Goal: Communication & Community: Answer question/provide support

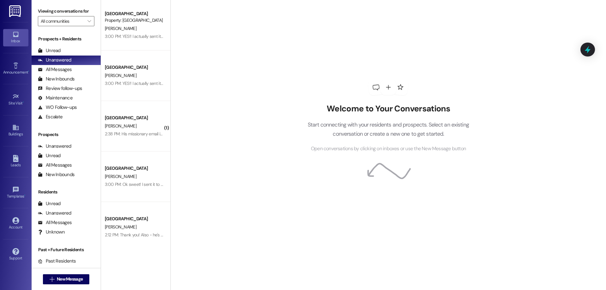
click at [112, 116] on div "[GEOGRAPHIC_DATA]" at bounding box center [134, 117] width 58 height 7
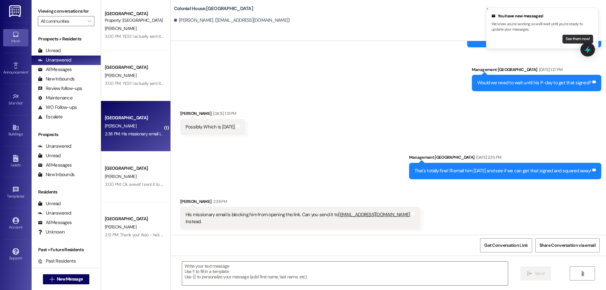
click at [577, 36] on button "See them now!" at bounding box center [577, 39] width 31 height 9
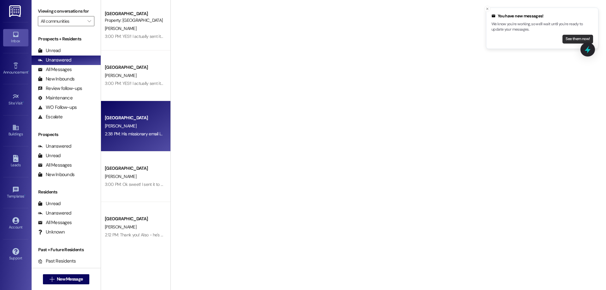
click at [574, 34] on li "You have new messages! We know you're working, so we'll wait until you're ready…" at bounding box center [542, 28] width 112 height 41
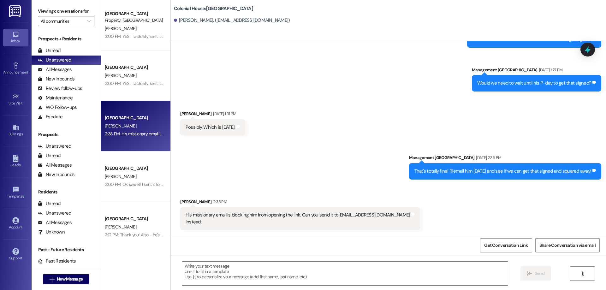
scroll to position [963, 0]
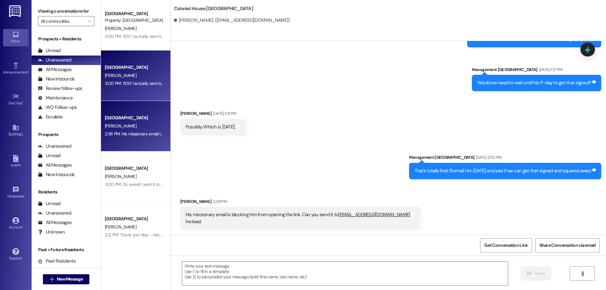
click at [140, 84] on div "3:00 PM: YES!! I actually sent it to a couple regional managers the day i got i…" at bounding box center [205, 83] width 201 height 6
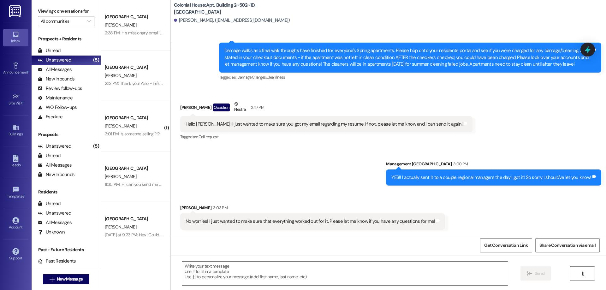
scroll to position [14773, 0]
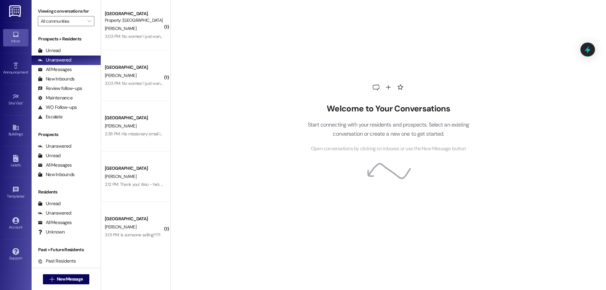
click at [146, 45] on div "Colonial House Prospect Property: Colonial House T. Endsley 3:03 PM: No worries…" at bounding box center [135, 25] width 69 height 50
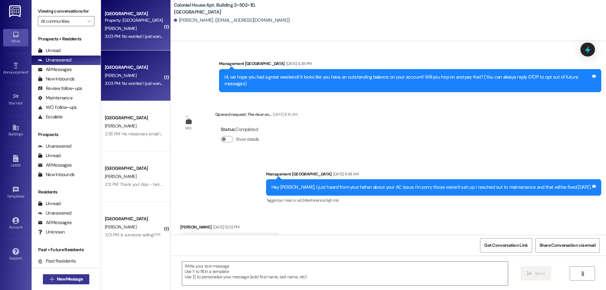
scroll to position [14783, 0]
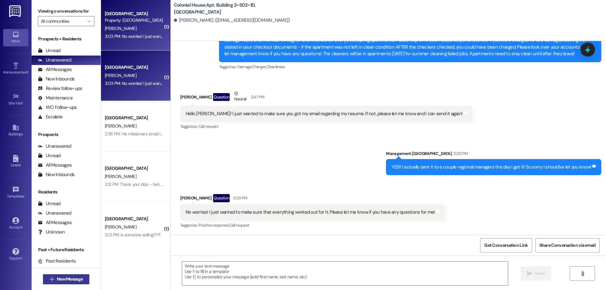
click at [73, 278] on span "New Message" at bounding box center [70, 279] width 26 height 7
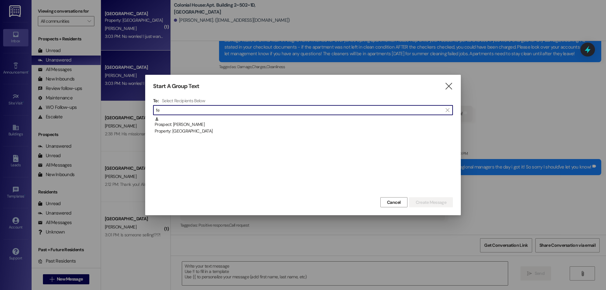
type input "f"
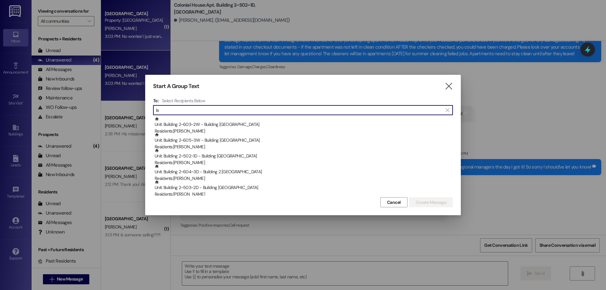
click at [428, 113] on input "la" at bounding box center [299, 110] width 286 height 9
type input "l"
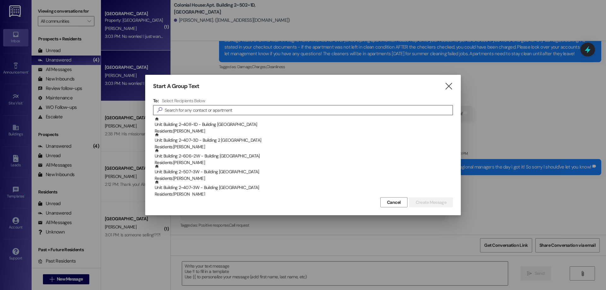
click at [316, 111] on input at bounding box center [309, 110] width 288 height 9
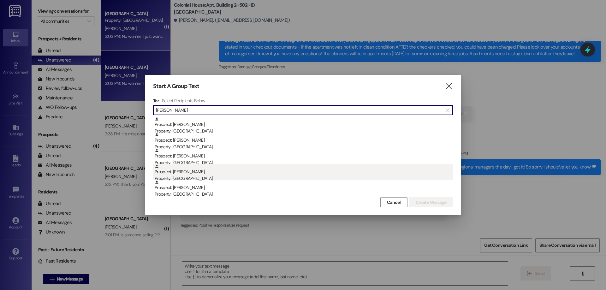
type input "michael"
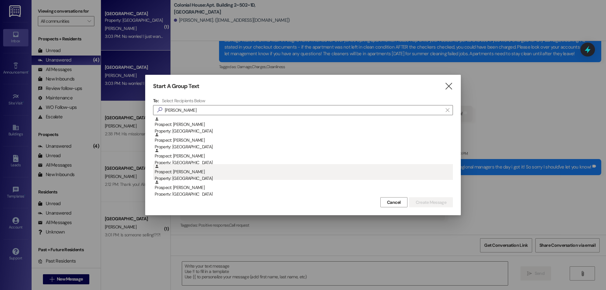
click at [255, 176] on div "Property: [GEOGRAPHIC_DATA]" at bounding box center [304, 178] width 298 height 7
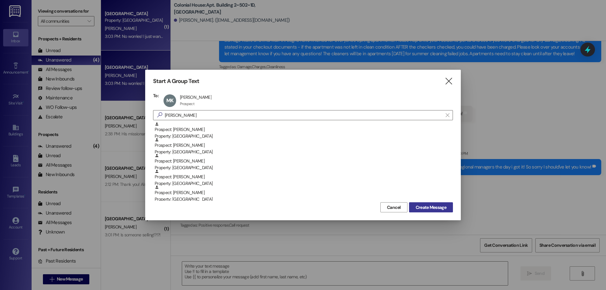
click at [437, 205] on span "Create Message" at bounding box center [430, 207] width 31 height 7
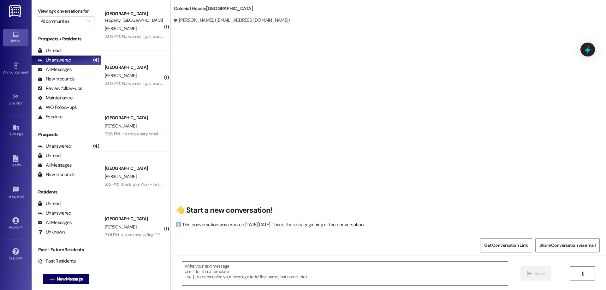
scroll to position [0, 0]
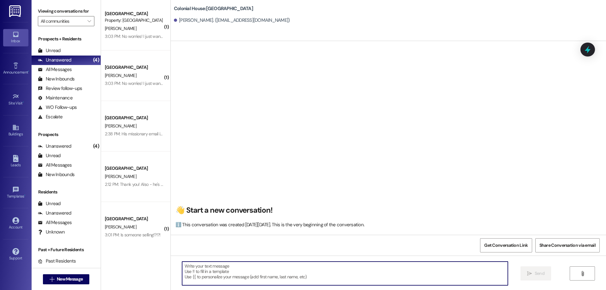
click at [261, 274] on textarea at bounding box center [345, 273] width 326 height 24
paste textarea "Hi ____ ! This is Rachel with Colonial House. We are so excited that you have s…"
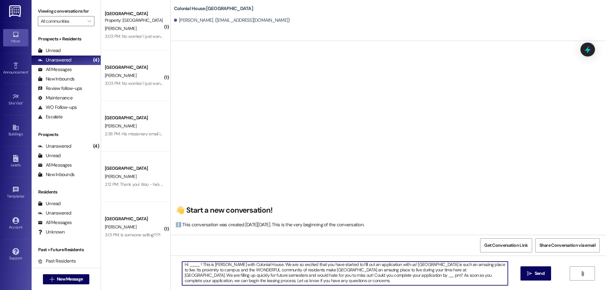
scroll to position [2, 0]
click at [185, 262] on textarea "Hi ____ ! This is Rachel with Colonial House. We are so excited that you have s…" at bounding box center [345, 273] width 326 height 24
click at [189, 265] on textarea "Hi michael! This is Rachel with Colonial House. We are so excited that you have…" at bounding box center [345, 273] width 326 height 24
drag, startPoint x: 277, startPoint y: 274, endPoint x: 443, endPoint y: 271, distance: 165.9
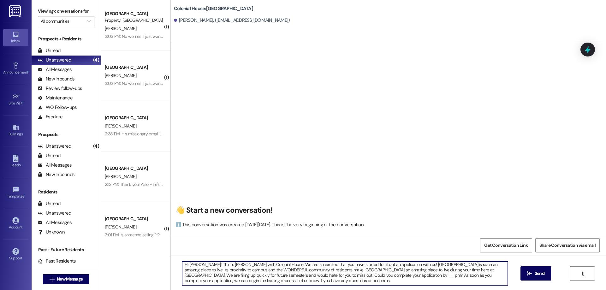
click at [443, 271] on textarea "Hi Michael! This is Rachel with Colonial House. We are so excited that you have…" at bounding box center [345, 273] width 326 height 24
click at [208, 277] on textarea "Hi Michael! This is Rachel with Colonial House. We are so excited that you have…" at bounding box center [345, 273] width 326 height 24
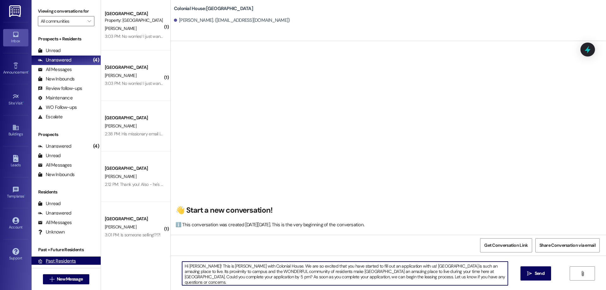
drag, startPoint x: 478, startPoint y: 277, endPoint x: 75, endPoint y: 256, distance: 403.9
click at [75, 256] on div "Viewing conversations for All communities  Prospects + Residents Unread (0) Un…" at bounding box center [319, 145] width 574 height 290
type textarea "Hi Michael! This is Rachel with Colonial House. We are so excited that you have…"
click at [542, 274] on span "Send" at bounding box center [539, 273] width 10 height 7
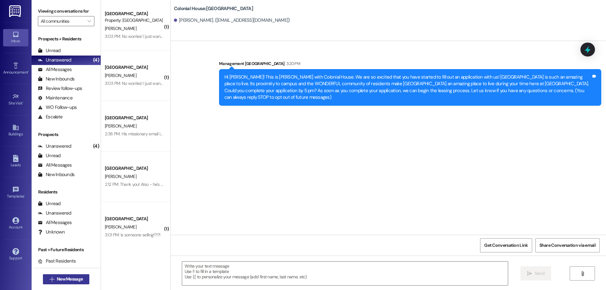
click at [61, 276] on span "New Message" at bounding box center [70, 279] width 26 height 7
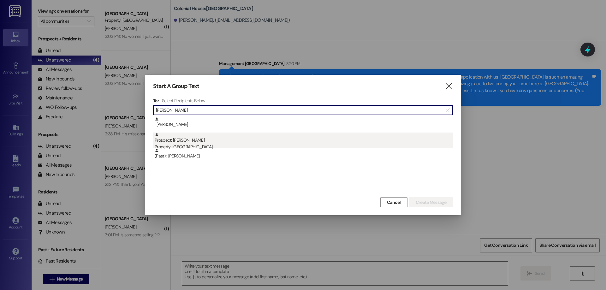
type input "robert re"
click at [203, 144] on div "Property: [GEOGRAPHIC_DATA]" at bounding box center [304, 147] width 298 height 7
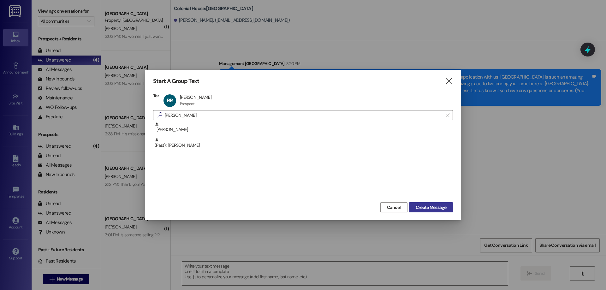
click at [421, 205] on span "Create Message" at bounding box center [430, 207] width 31 height 7
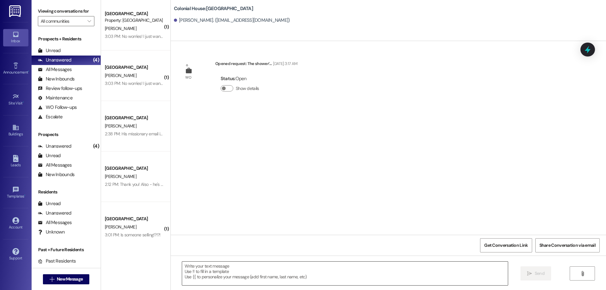
click at [246, 270] on textarea at bounding box center [345, 273] width 326 height 24
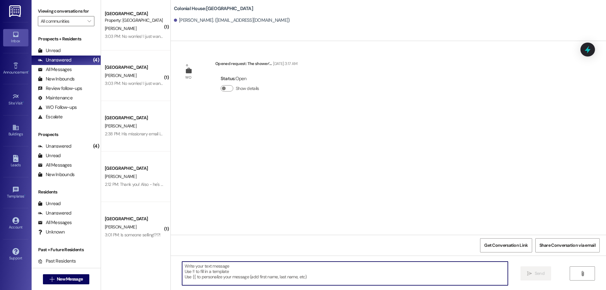
paste textarea "Hi Michael! This is Rachel with Colonial House. We are so excited that you have…"
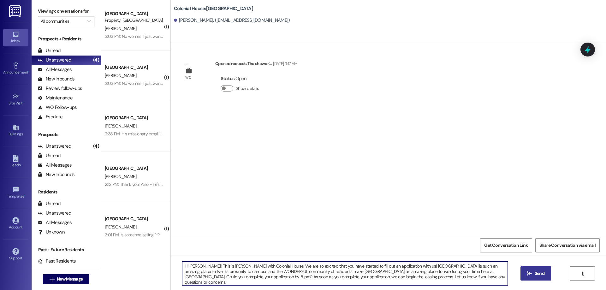
click at [195, 265] on textarea "Hi Michael! This is Rachel with Colonial House. We are so excited that you have…" at bounding box center [345, 273] width 326 height 24
type textarea "Hi Robert! This is Rachel with Colonial House. We are so excited that you have …"
drag, startPoint x: 446, startPoint y: 281, endPoint x: 120, endPoint y: 254, distance: 327.0
click at [120, 254] on div "( 1 ) Colonial House Prospect Property: Colonial House T. Endsley 3:03 PM: No w…" at bounding box center [353, 145] width 505 height 290
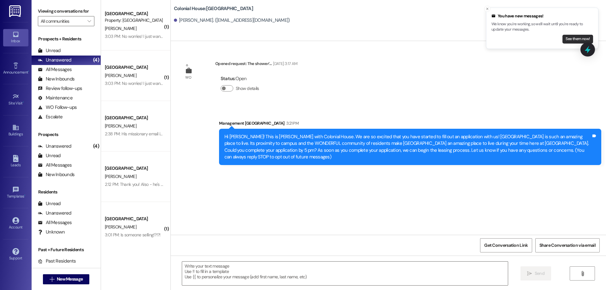
click at [568, 40] on button "See them now!" at bounding box center [577, 39] width 31 height 9
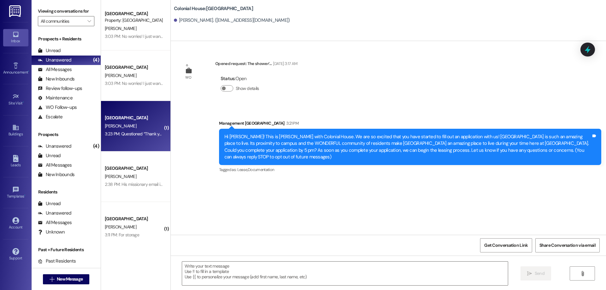
click at [136, 136] on div "3:23 PM: Questioned “Thank you! Also - he's decided to stay winter semester too…" at bounding box center [212, 134] width 214 height 6
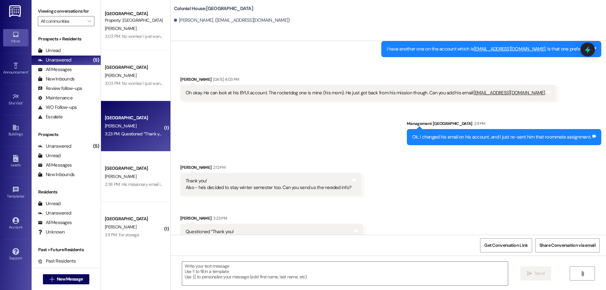
scroll to position [3277, 0]
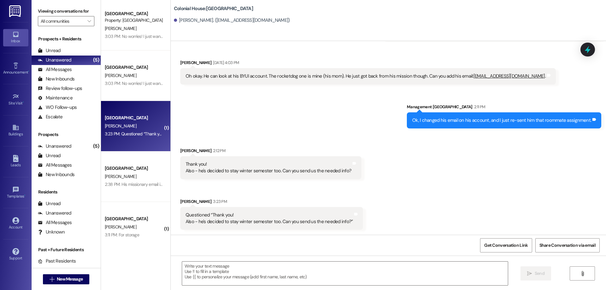
click at [54, 285] on div " New Message" at bounding box center [66, 279] width 47 height 16
click at [58, 279] on span "New Message" at bounding box center [70, 279] width 26 height 7
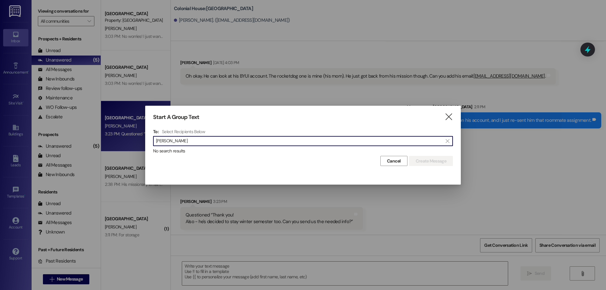
type input "madison ot"
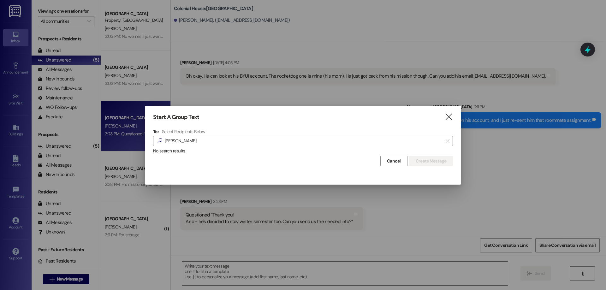
click at [451, 114] on icon "" at bounding box center [448, 117] width 9 height 7
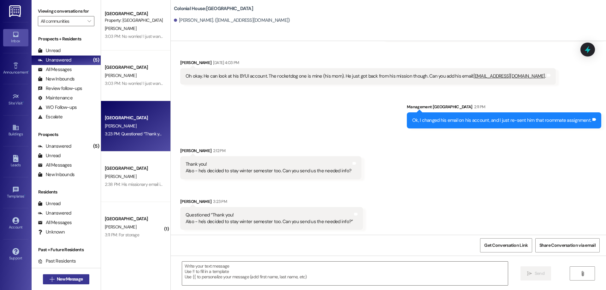
click at [73, 278] on span "New Message" at bounding box center [70, 279] width 26 height 7
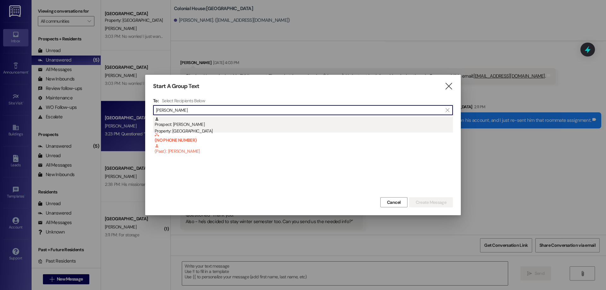
type input "brei"
click at [265, 124] on div "Prospect: Kandace Breinholt Property: Colonial House" at bounding box center [304, 126] width 298 height 18
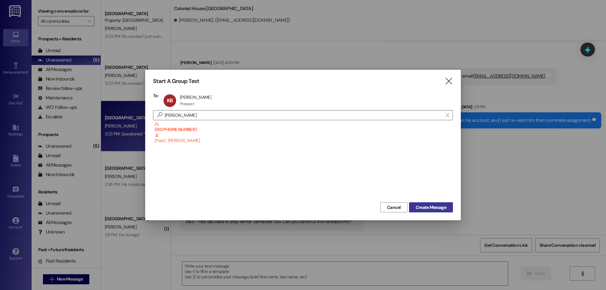
click at [447, 208] on span "Create Message" at bounding box center [430, 207] width 33 height 7
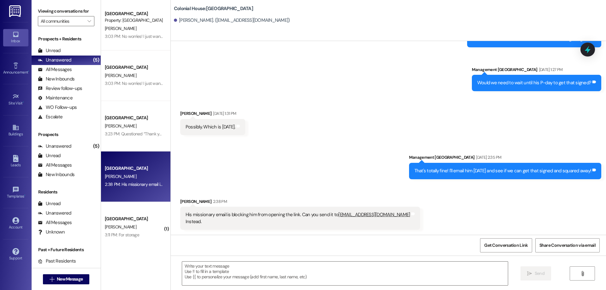
scroll to position [963, 0]
drag, startPoint x: 330, startPoint y: 215, endPoint x: 384, endPoint y: 213, distance: 54.0
click at [384, 213] on div "His missionary email is blocking him from opening the link. Can you send it to …" at bounding box center [298, 218] width 226 height 14
copy div "kalebbreinholt@gmail.com"
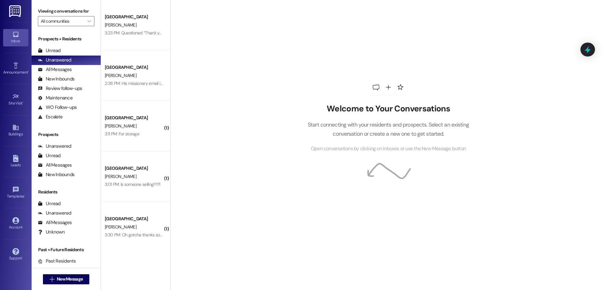
scroll to position [108, 0]
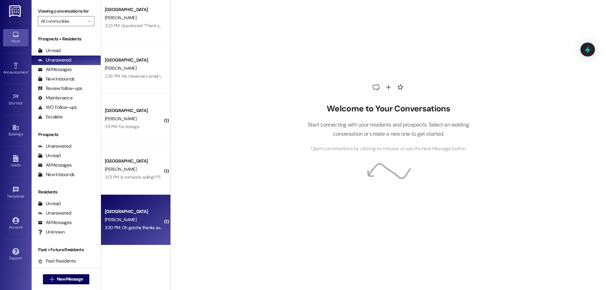
click at [135, 224] on div "3:30 PM: Oh gotcha thanks so much! 3:30 PM: Oh gotcha thanks so much!" at bounding box center [134, 228] width 60 height 8
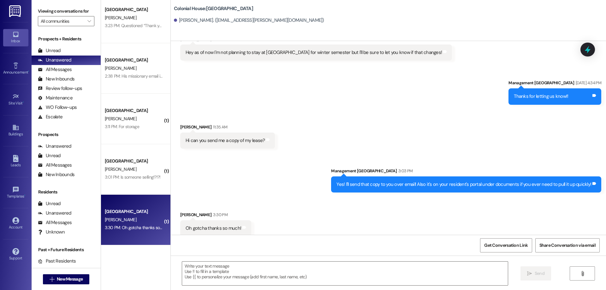
scroll to position [1712, 0]
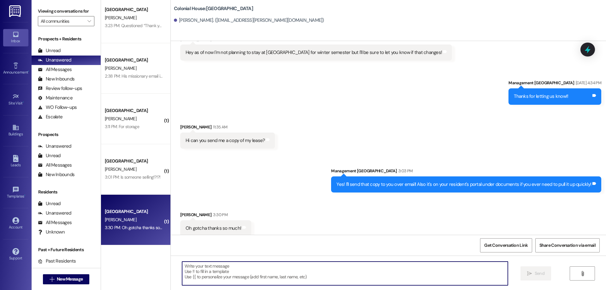
click at [386, 268] on textarea at bounding box center [345, 273] width 326 height 24
type textarea "No problem!"
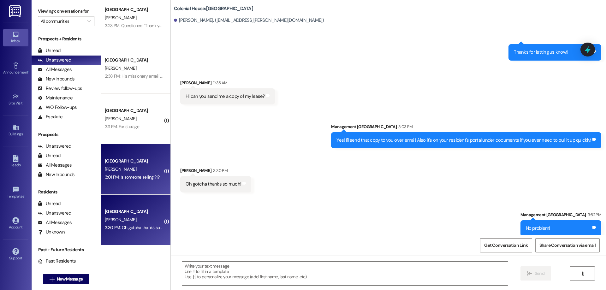
click at [124, 154] on div "Colonial House Prospect E. Mathews 3:01 PM: Is someone selling!?!?! 3:01 PM: Is…" at bounding box center [135, 169] width 69 height 50
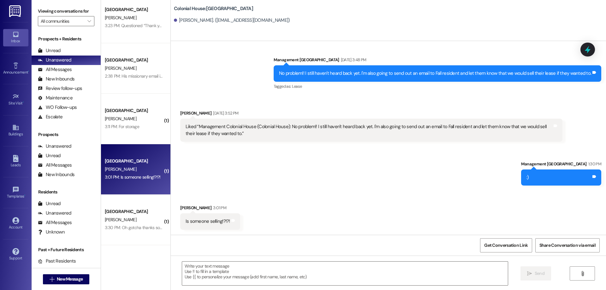
scroll to position [1081, 0]
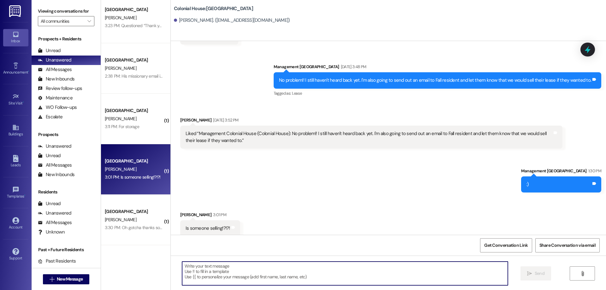
click at [344, 273] on textarea at bounding box center [345, 273] width 326 height 24
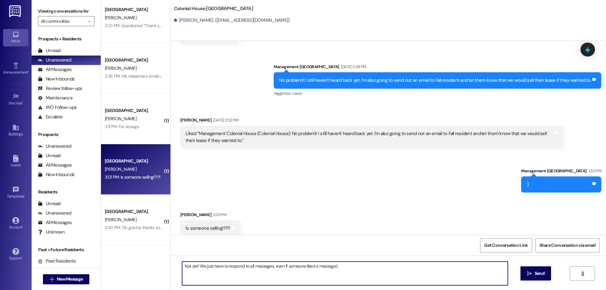
type textarea "Not yet! We just have to respond to all messages, even if someone liked a messa…"
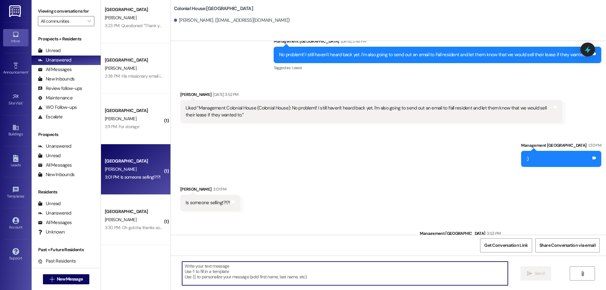
scroll to position [1125, 0]
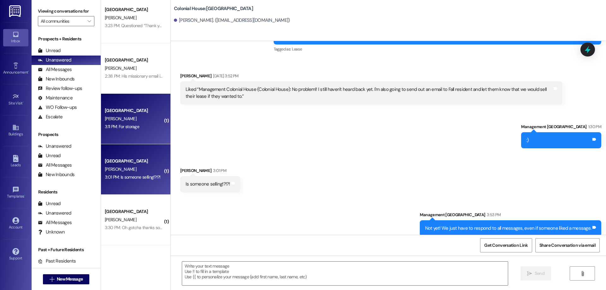
click at [112, 137] on div "Colonial House Prospect S. Wood 3:11 PM: For storage 3:11 PM: For storage" at bounding box center [135, 119] width 69 height 50
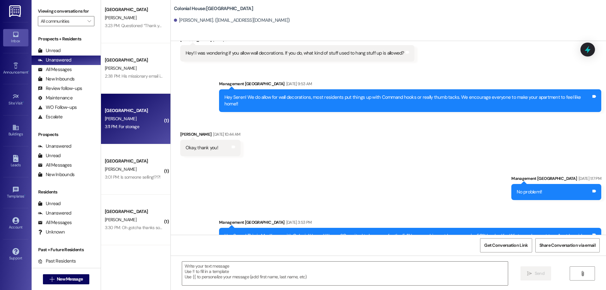
scroll to position [547, 0]
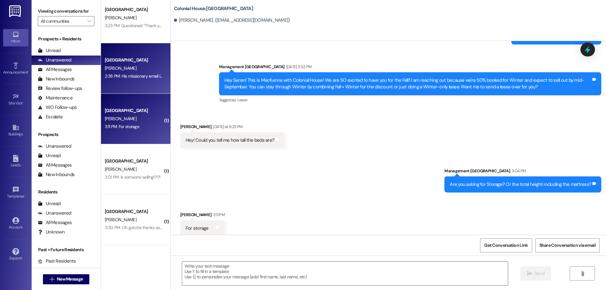
click at [136, 61] on div "[GEOGRAPHIC_DATA]" at bounding box center [134, 60] width 58 height 7
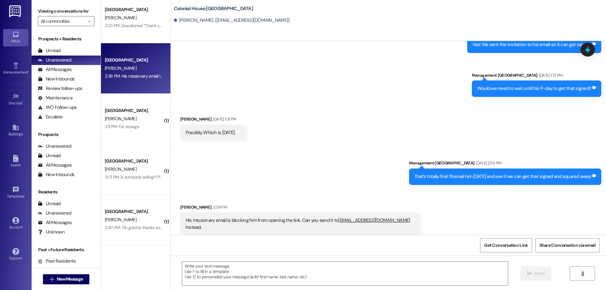
scroll to position [963, 0]
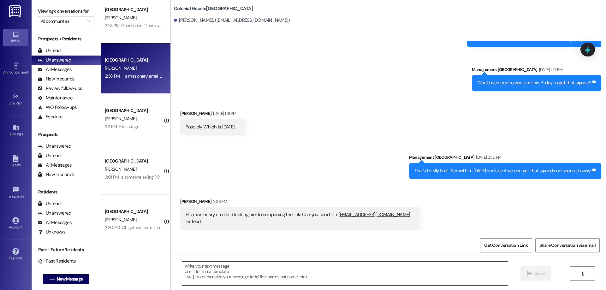
click at [401, 265] on textarea at bounding box center [345, 273] width 326 height 24
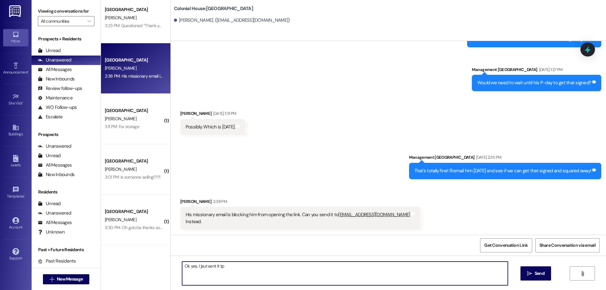
click at [199, 265] on textarea "Ok yes, I jsut sent it tp" at bounding box center [345, 273] width 326 height 24
type textarea "Ok yes, I just sent it tp"
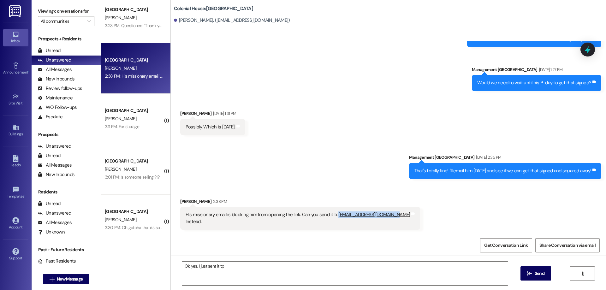
drag, startPoint x: 331, startPoint y: 215, endPoint x: 383, endPoint y: 216, distance: 52.4
click at [383, 216] on div "His missionary email is blocking him from opening the link. Can you send it to …" at bounding box center [297, 218] width 225 height 14
copy div "[EMAIL_ADDRESS][DOMAIN_NAME]"
click at [419, 125] on div "Received via SMS Kandace Breinholt Aug 20, 2025 at 1:31 PM Possibly. Which is M…" at bounding box center [388, 118] width 435 height 44
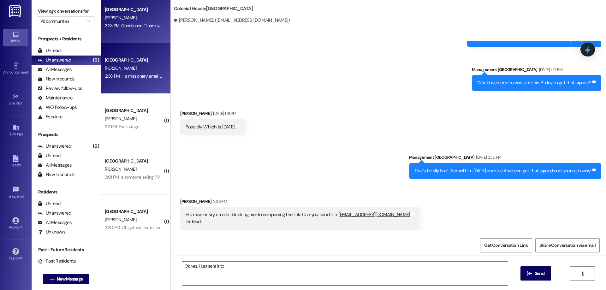
click at [120, 25] on div "3:23 PM: Questioned “Thank you! Also - he's decided to stay winter semester too…" at bounding box center [212, 26] width 214 height 6
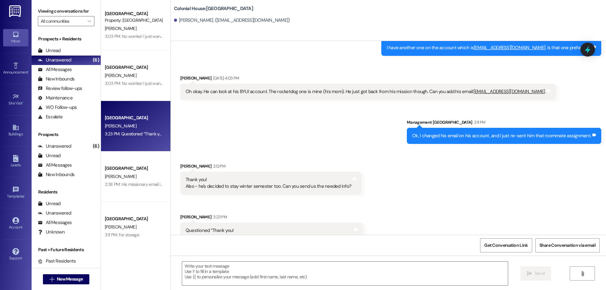
scroll to position [3277, 0]
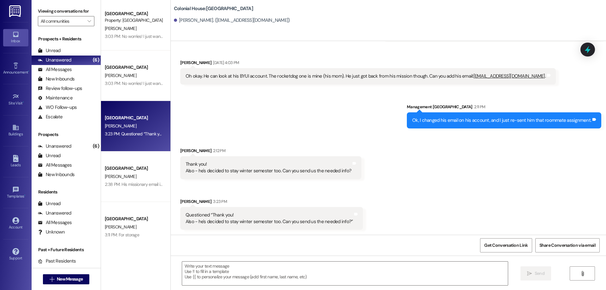
click at [76, 273] on div " New Message" at bounding box center [66, 279] width 47 height 16
click at [73, 281] on span "New Message" at bounding box center [70, 279] width 26 height 7
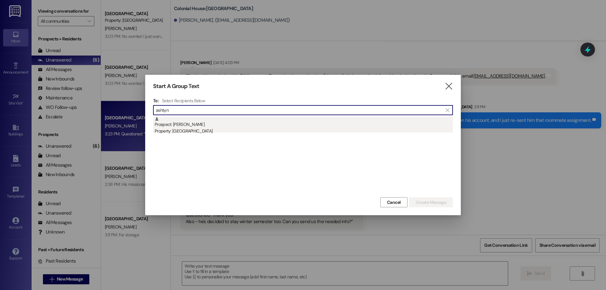
type input "ashtyn"
click at [215, 132] on div "Property: [GEOGRAPHIC_DATA]" at bounding box center [304, 131] width 298 height 7
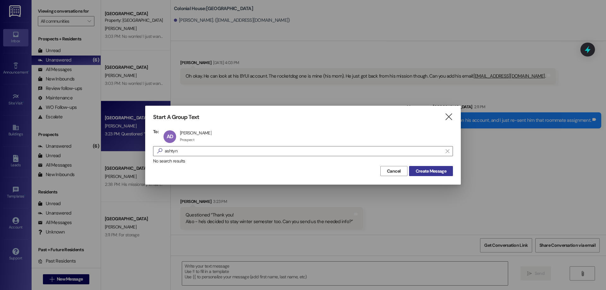
click at [444, 170] on span "Create Message" at bounding box center [430, 171] width 31 height 7
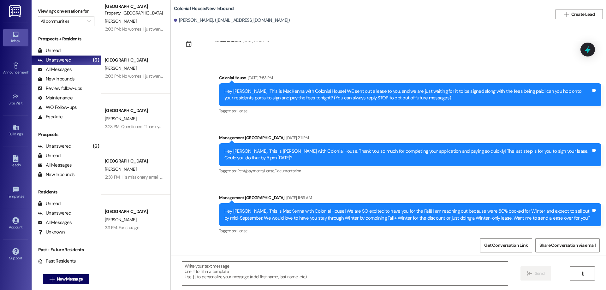
scroll to position [29, 0]
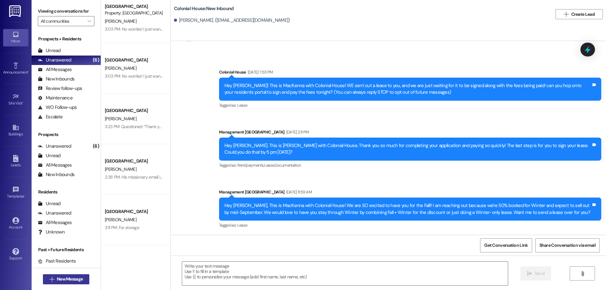
click at [50, 276] on span " New Message" at bounding box center [66, 279] width 36 height 7
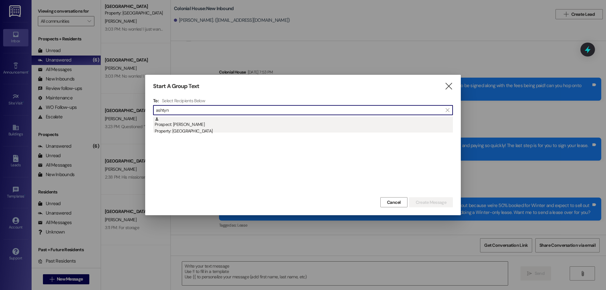
type input "ashtyn"
click at [224, 128] on div "Property: [GEOGRAPHIC_DATA]" at bounding box center [304, 131] width 298 height 7
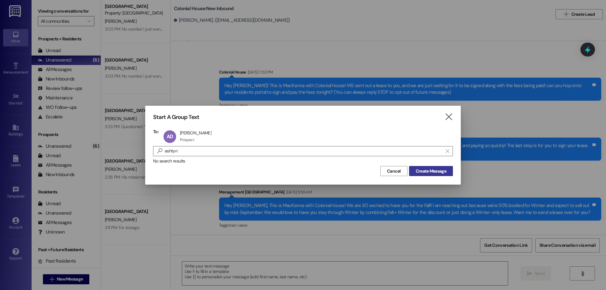
click at [431, 173] on span "Create Message" at bounding box center [430, 171] width 31 height 7
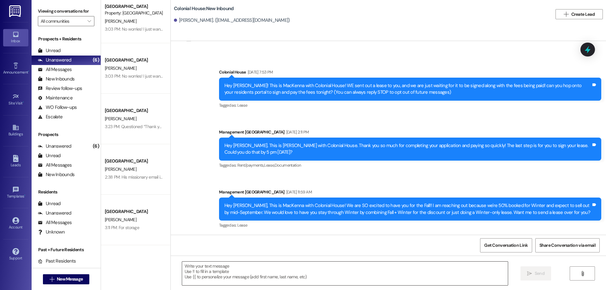
click at [285, 279] on textarea at bounding box center [345, 273] width 326 height 24
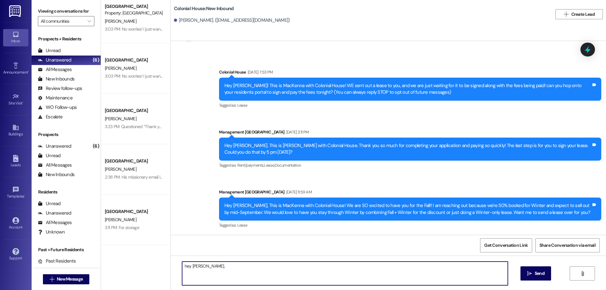
click at [182, 264] on textarea "hey Ashtyn," at bounding box center [345, 273] width 326 height 24
click at [242, 264] on textarea "Hey Ashtyn," at bounding box center [345, 273] width 326 height 24
type textarea "Hey Ashtyn, we just sent you that lease extension!"
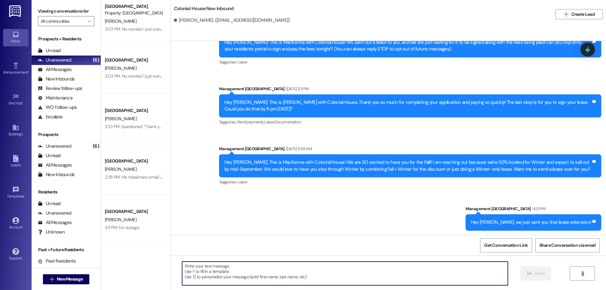
scroll to position [73, 0]
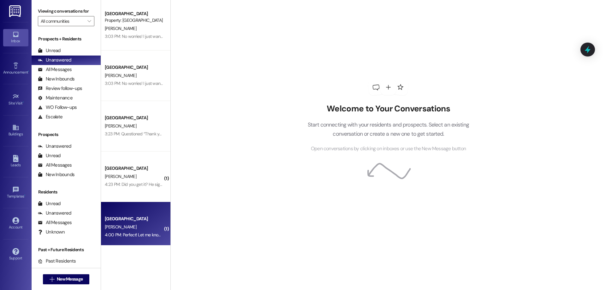
click at [129, 227] on div "[PERSON_NAME]" at bounding box center [134, 227] width 60 height 8
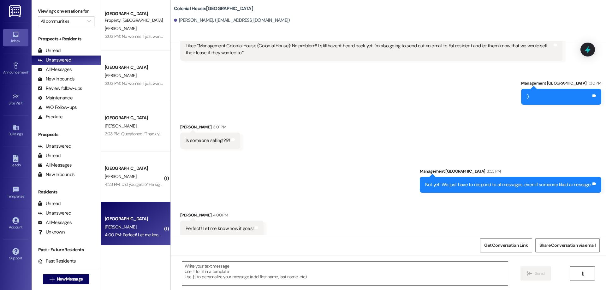
scroll to position [1169, 0]
click at [408, 277] on textarea at bounding box center [345, 273] width 326 height 24
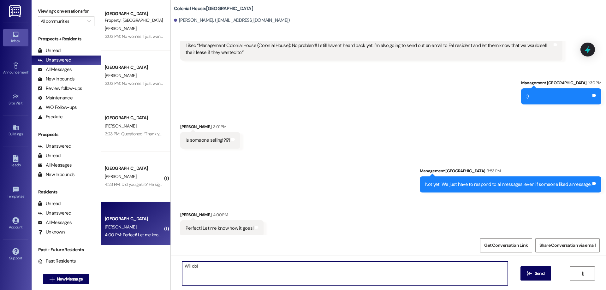
type textarea "Will do!"
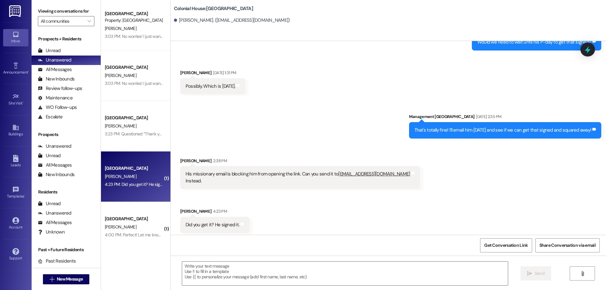
scroll to position [1007, 0]
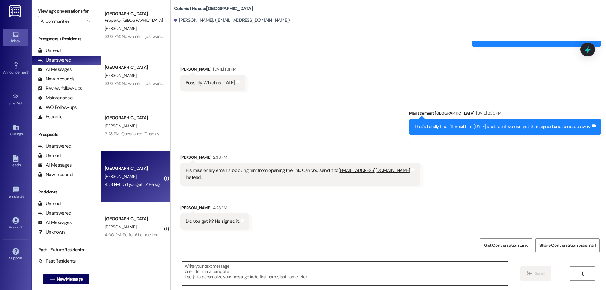
click at [266, 274] on textarea at bounding box center [345, 273] width 326 height 24
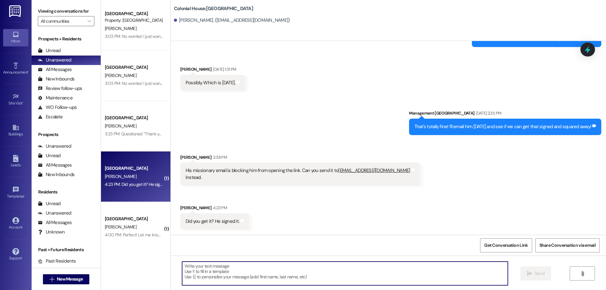
paste textarea "he last step is to pay the application fee and security deposit. Your spot won'…"
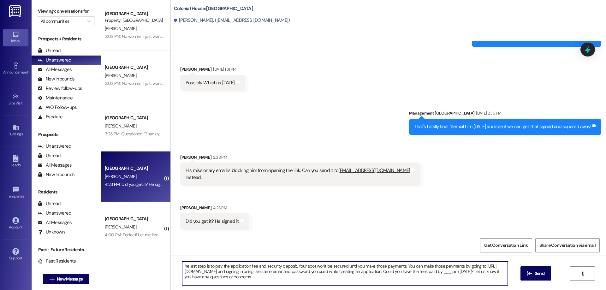
click at [182, 265] on textarea "he last step is to pay the application fee and security deposit. Your spot won'…" at bounding box center [345, 273] width 326 height 24
click at [195, 278] on textarea "Yup! We got it! The last step is to pay the application fee and security deposi…" at bounding box center [345, 273] width 326 height 24
click at [197, 277] on textarea "Yup! We got it! The last step is to pay the application fee and security deposi…" at bounding box center [345, 273] width 326 height 24
drag, startPoint x: 327, startPoint y: 280, endPoint x: 59, endPoint y: 252, distance: 269.9
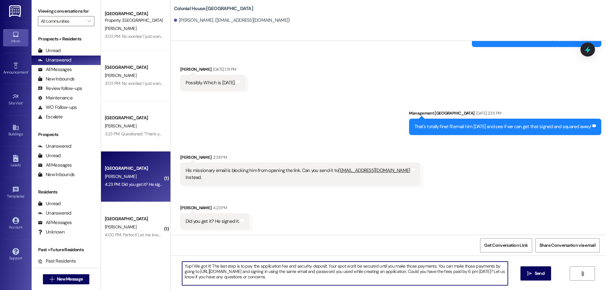
click at [59, 252] on div "Viewing conversations for All communities  Prospects + Residents Unread (0) Un…" at bounding box center [319, 145] width 574 height 290
type textarea "Yup! We got it! The last step is to pay the application fee and security deposi…"
click at [532, 272] on span " Send" at bounding box center [535, 273] width 20 height 7
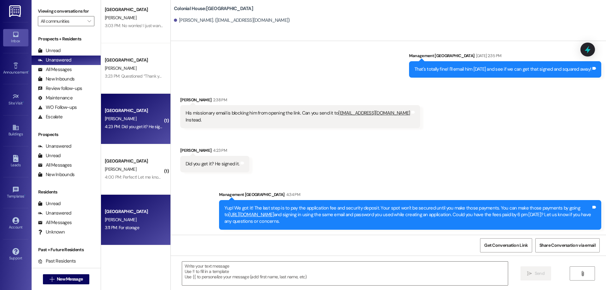
scroll to position [0, 0]
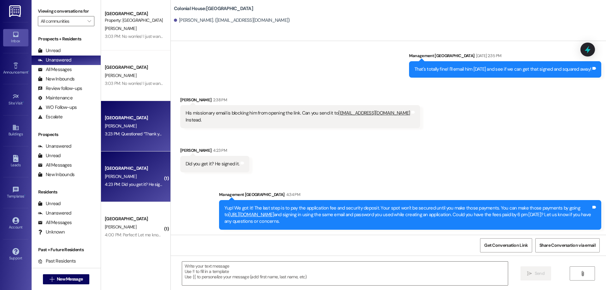
click at [149, 131] on div "3:23 PM: Questioned “Thank you! Also - he's decided to stay winter semester too…" at bounding box center [134, 134] width 60 height 8
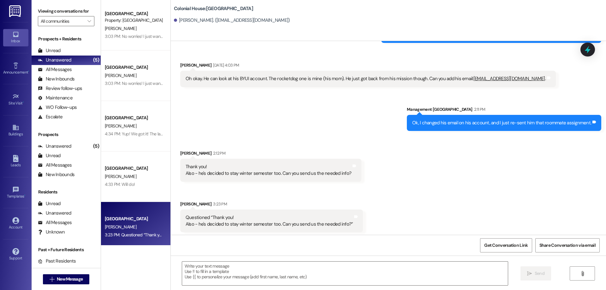
scroll to position [3277, 0]
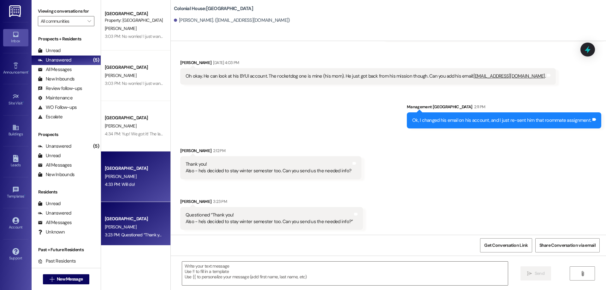
click at [135, 179] on div "[PERSON_NAME]" at bounding box center [134, 177] width 60 height 8
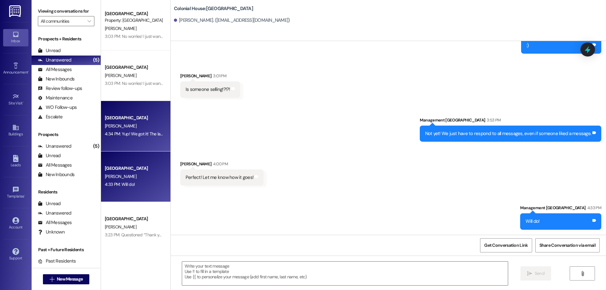
scroll to position [1213, 0]
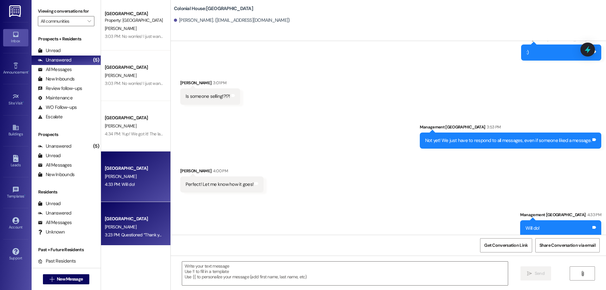
click at [150, 218] on div "[GEOGRAPHIC_DATA]" at bounding box center [134, 218] width 58 height 7
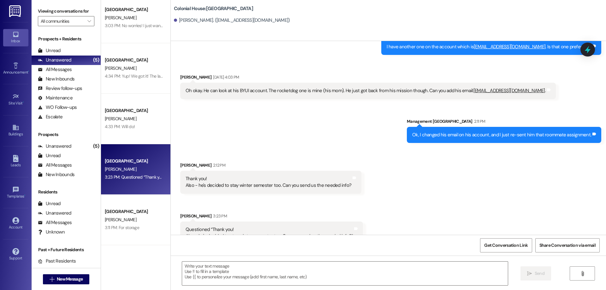
scroll to position [3277, 0]
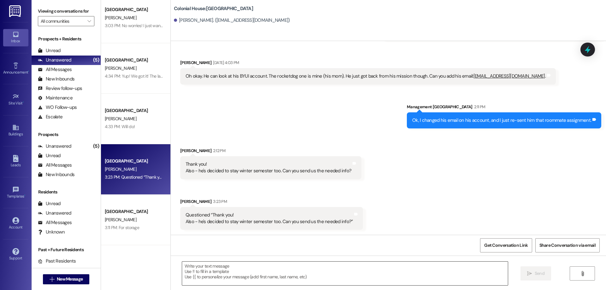
click at [324, 272] on textarea at bounding box center [345, 273] width 326 height 24
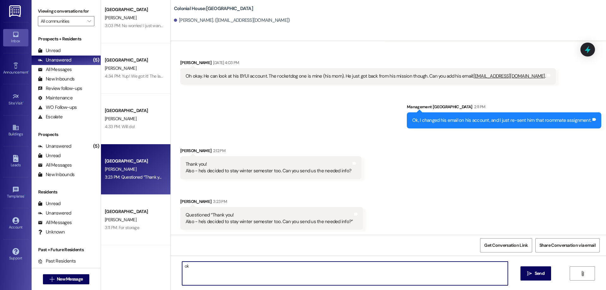
type textarea "o"
click at [204, 265] on textarea "Of course! I jsut sent him that Fall/Winter lease! Could you have that signed b…" at bounding box center [345, 273] width 326 height 24
type textarea "Of course! I just sent him that Fall/Winter lease! Could you have that signed b…"
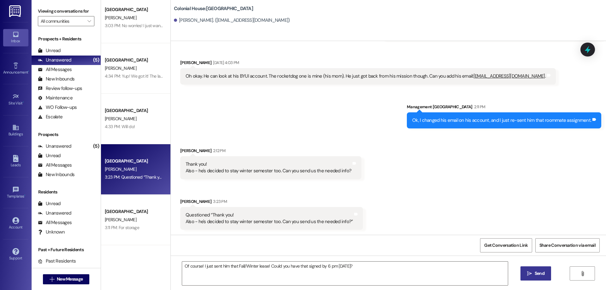
drag, startPoint x: 535, startPoint y: 275, endPoint x: 542, endPoint y: 272, distance: 7.1
click at [536, 275] on span "Send" at bounding box center [539, 273] width 10 height 7
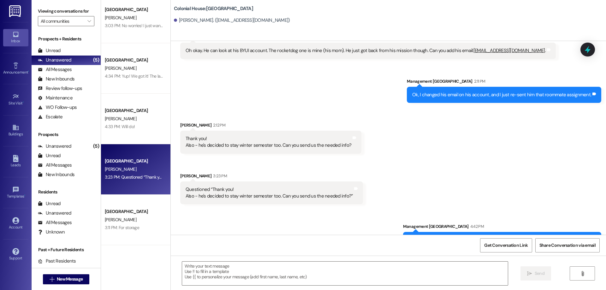
scroll to position [3321, 0]
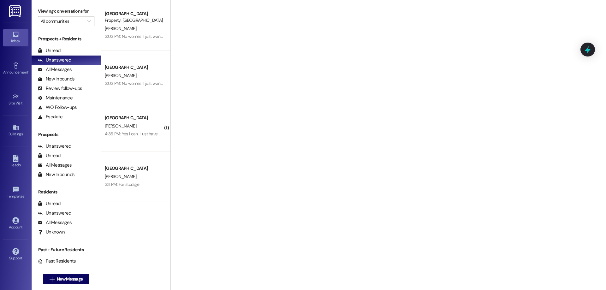
click at [144, 26] on div "[PERSON_NAME]" at bounding box center [134, 29] width 60 height 8
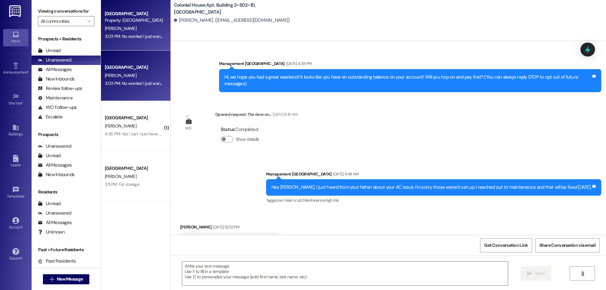
scroll to position [14783, 0]
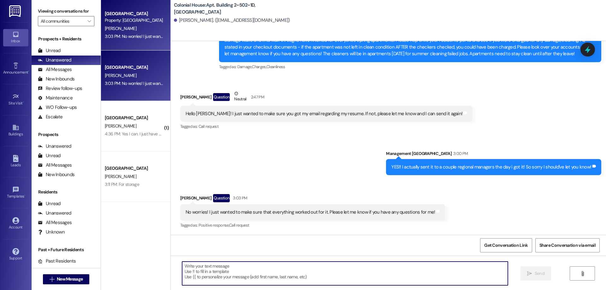
click at [401, 271] on textarea at bounding box center [345, 273] width 326 height 24
type textarea "Will do!"
click at [149, 126] on div "[PERSON_NAME]" at bounding box center [134, 126] width 60 height 8
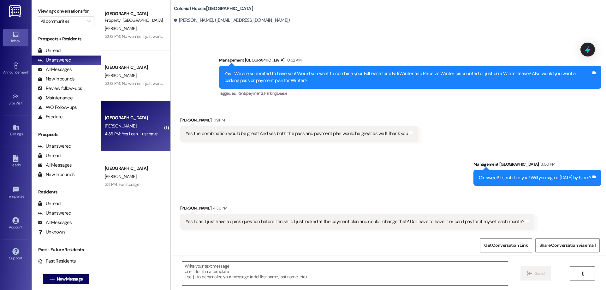
scroll to position [1578, 0]
click at [362, 267] on textarea at bounding box center [345, 273] width 326 height 24
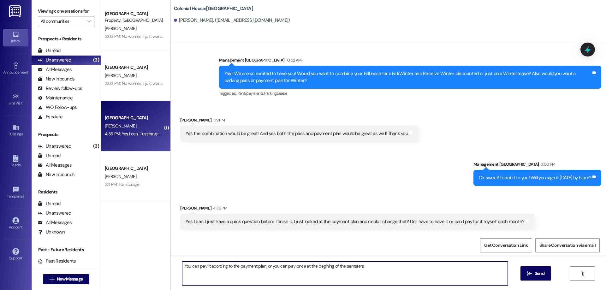
drag, startPoint x: 336, startPoint y: 265, endPoint x: 349, endPoint y: 269, distance: 13.7
click at [384, 269] on textarea "You can pay it according to the payment plan, or you can pay once at the beginn…" at bounding box center [345, 273] width 326 height 24
type textarea "You can pay it according to the payment plan, or you can pay once at the beginn…"
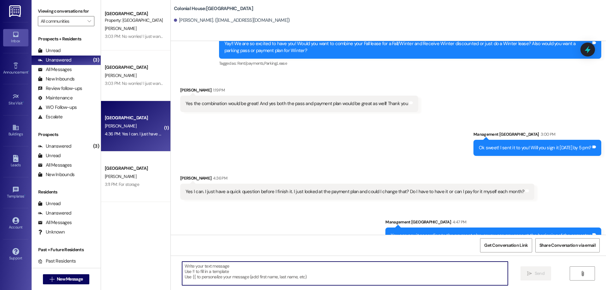
scroll to position [1622, 0]
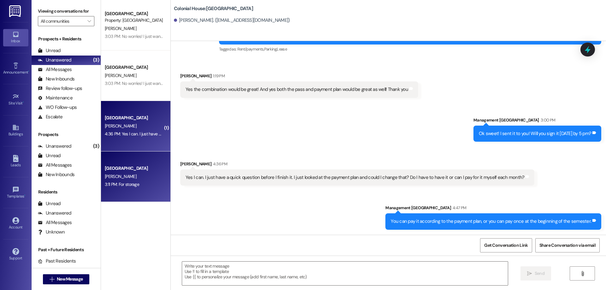
click at [146, 166] on div "[GEOGRAPHIC_DATA]" at bounding box center [134, 168] width 58 height 7
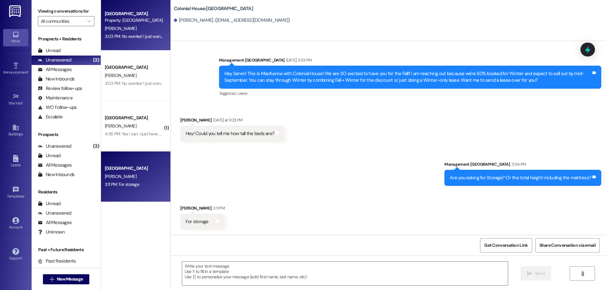
scroll to position [547, 0]
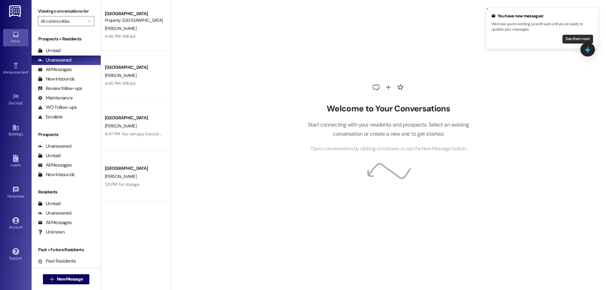
click at [572, 40] on button "See them now!" at bounding box center [577, 39] width 31 height 9
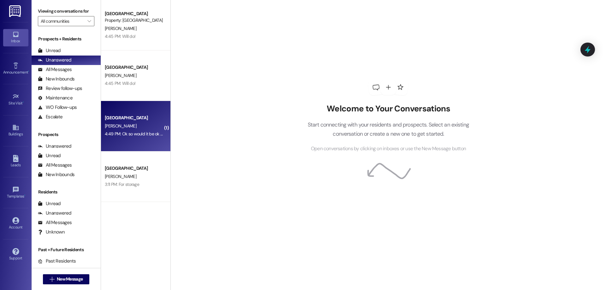
click at [111, 136] on div "4:49 PM: Ok so would it be ok if I payed fall all up front in September and the…" at bounding box center [219, 134] width 228 height 6
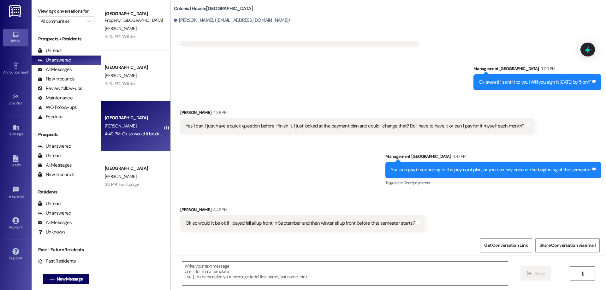
scroll to position [1675, 0]
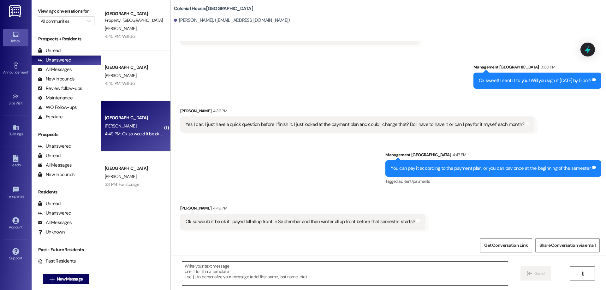
click at [357, 272] on textarea at bounding box center [345, 273] width 326 height 24
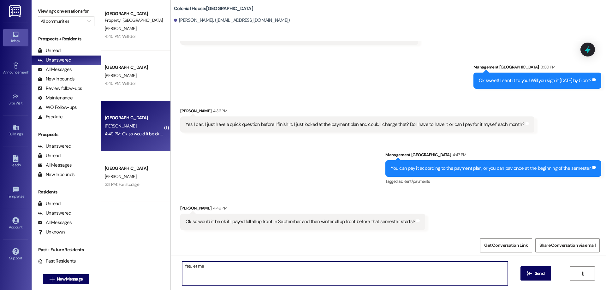
type textarea "Yes, let me"
click at [227, 277] on textarea "Yes, let me" at bounding box center [345, 273] width 326 height 24
click at [227, 276] on textarea "Yes, let me" at bounding box center [345, 273] width 326 height 24
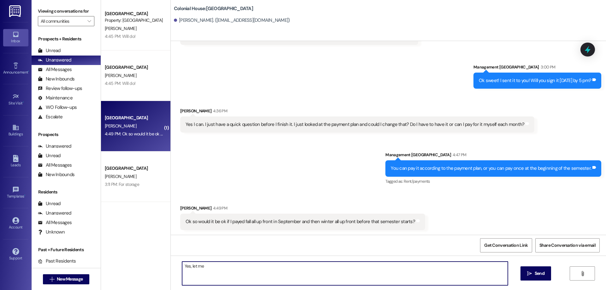
click at [227, 276] on textarea "Yes, let me" at bounding box center [345, 273] width 326 height 24
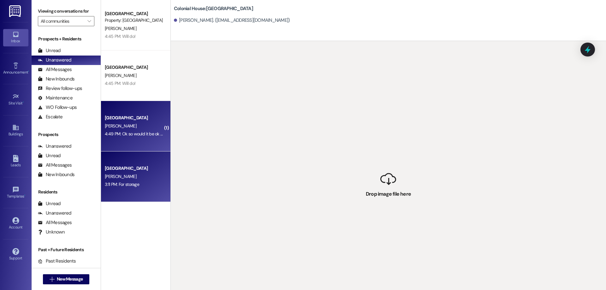
click at [133, 161] on div "Colonial House Prospect S. Wood 3:11 PM: For storage 3:11 PM: For storage" at bounding box center [135, 176] width 69 height 50
click at [139, 134] on div "4:49 PM: Ok so would it be ok if I payed fall all up front in September and the…" at bounding box center [219, 134] width 228 height 6
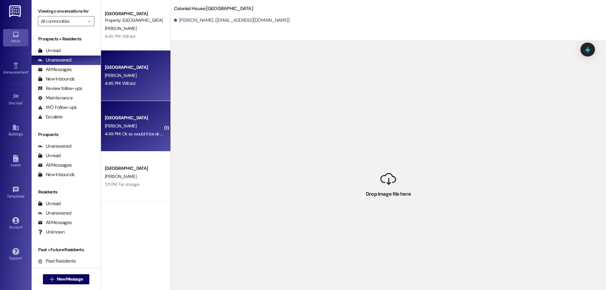
click at [137, 87] on div "4:45 PM: Will do! 4:45 PM: Will do!" at bounding box center [134, 83] width 60 height 8
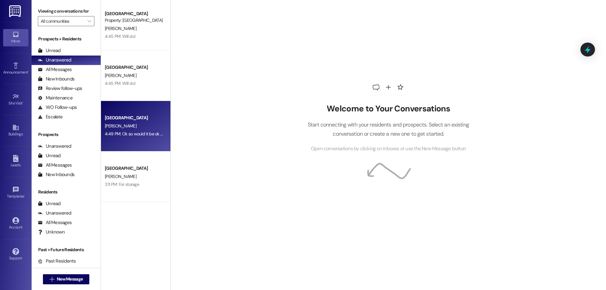
click at [157, 134] on div "4:49 PM: Ok so would it be ok if I payed fall all up front in September and the…" at bounding box center [219, 134] width 228 height 6
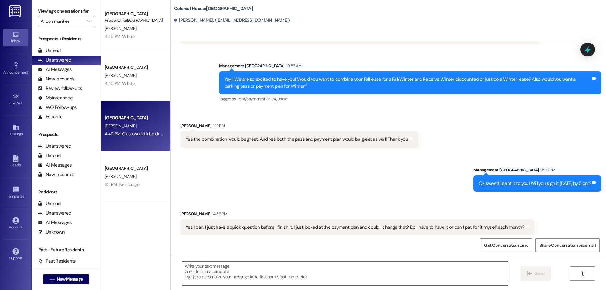
scroll to position [1570, 0]
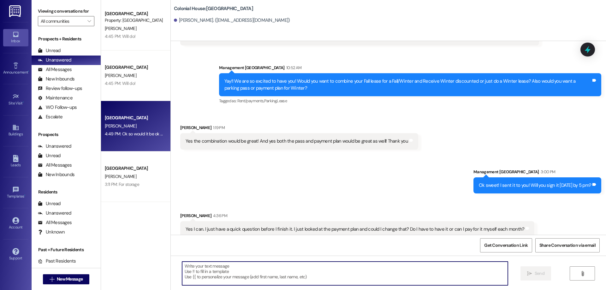
click at [352, 272] on textarea at bounding box center [345, 273] width 326 height 24
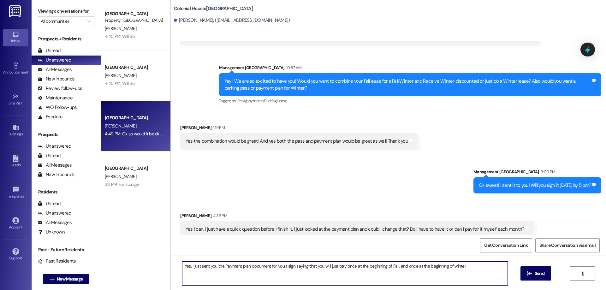
drag, startPoint x: 476, startPoint y: 268, endPoint x: 119, endPoint y: 265, distance: 357.4
click at [119, 265] on div "Colonial House Prospect Property: [GEOGRAPHIC_DATA] [PERSON_NAME] 4:45 PM: Will…" at bounding box center [353, 145] width 505 height 290
type textarea "Yes, I just sent you the Payment plan document for you t sign saying that you w…"
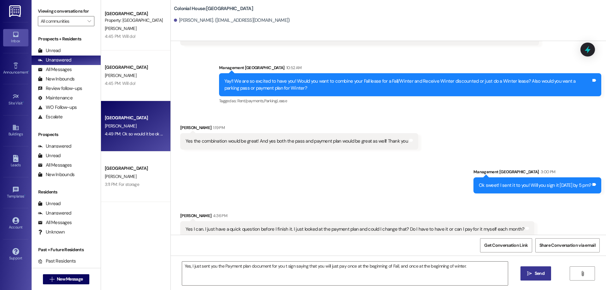
click at [535, 273] on span "Send" at bounding box center [539, 273] width 10 height 7
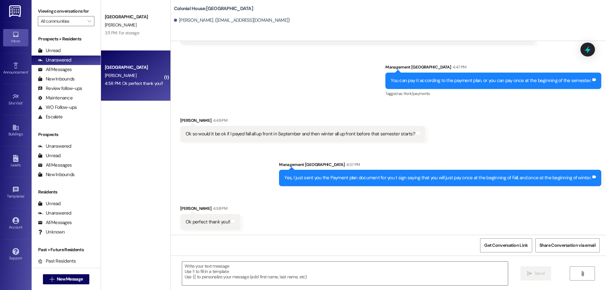
scroll to position [1763, 0]
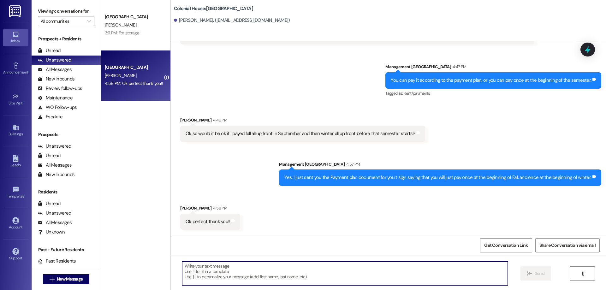
click at [314, 275] on textarea at bounding box center [345, 273] width 326 height 24
type textarea "o"
type textarea "No problem!"
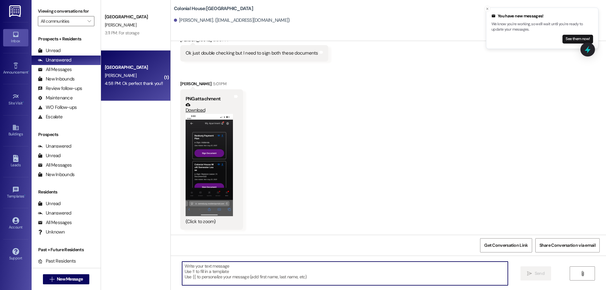
scroll to position [2019, 0]
